Goal: Transaction & Acquisition: Subscribe to service/newsletter

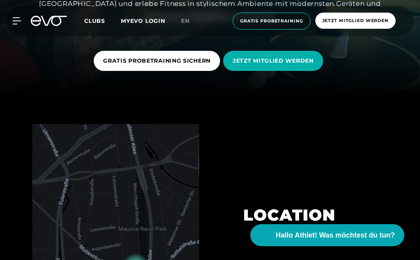
scroll to position [167, 0]
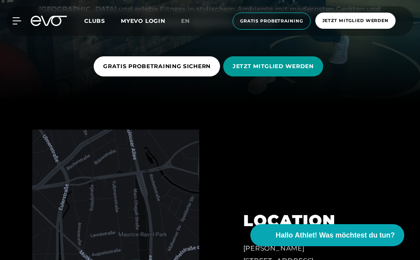
click at [287, 61] on span "JETZT MITGLIED WERDEN" at bounding box center [273, 66] width 100 height 20
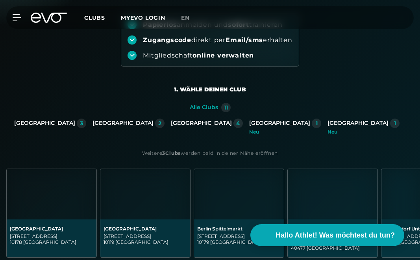
scroll to position [100, 0]
click at [165, 130] on div "Düsseldorf 2" at bounding box center [129, 126] width 72 height 16
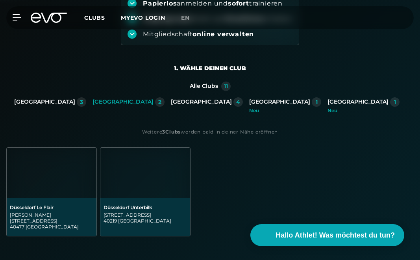
scroll to position [136, 0]
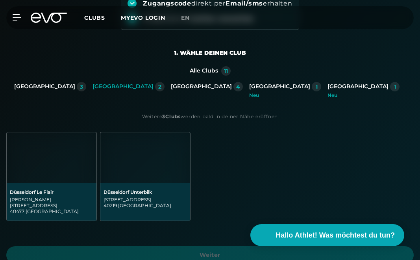
click at [44, 203] on div "[PERSON_NAME][STREET_ADDRESS]" at bounding box center [51, 205] width 83 height 18
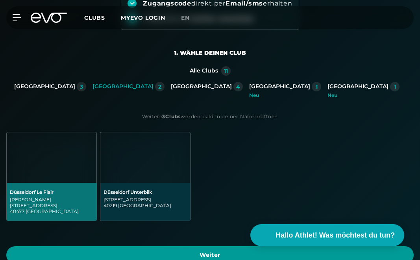
click at [196, 251] on span "Weiter" at bounding box center [210, 255] width 389 height 8
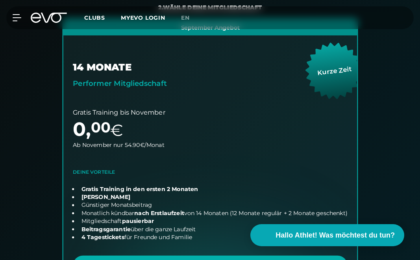
scroll to position [211, 0]
